Goal: Navigation & Orientation: Find specific page/section

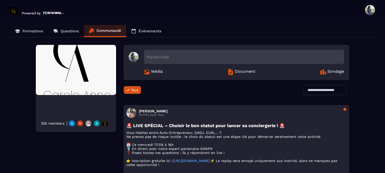
click at [75, 31] on p "Questions" at bounding box center [70, 31] width 18 height 5
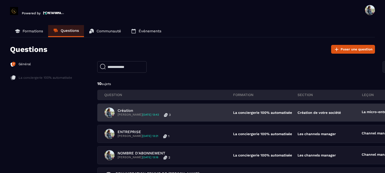
click at [155, 116] on span "[DATE] 13:42" at bounding box center [150, 114] width 17 height 3
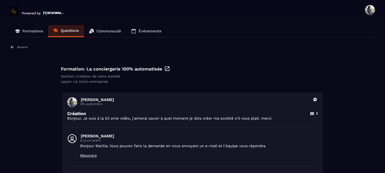
click at [28, 32] on p "Formations" at bounding box center [33, 31] width 21 height 5
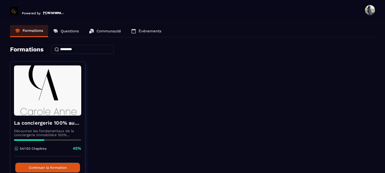
click at [368, 10] on span at bounding box center [370, 10] width 10 height 10
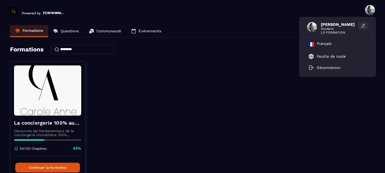
click at [363, 28] on icon at bounding box center [363, 25] width 5 height 5
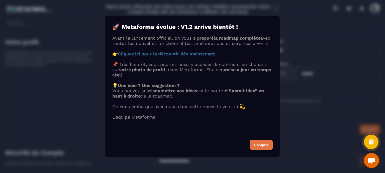
click at [258, 146] on div "Compris" at bounding box center [261, 145] width 14 height 4
